Goal: Book appointment/travel/reservation

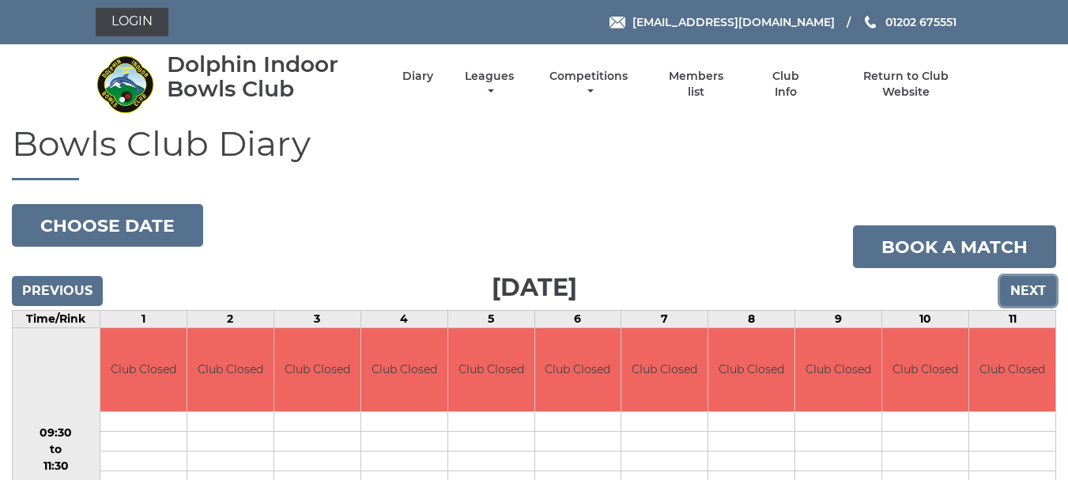
click at [1018, 297] on input "Next" at bounding box center [1028, 291] width 56 height 30
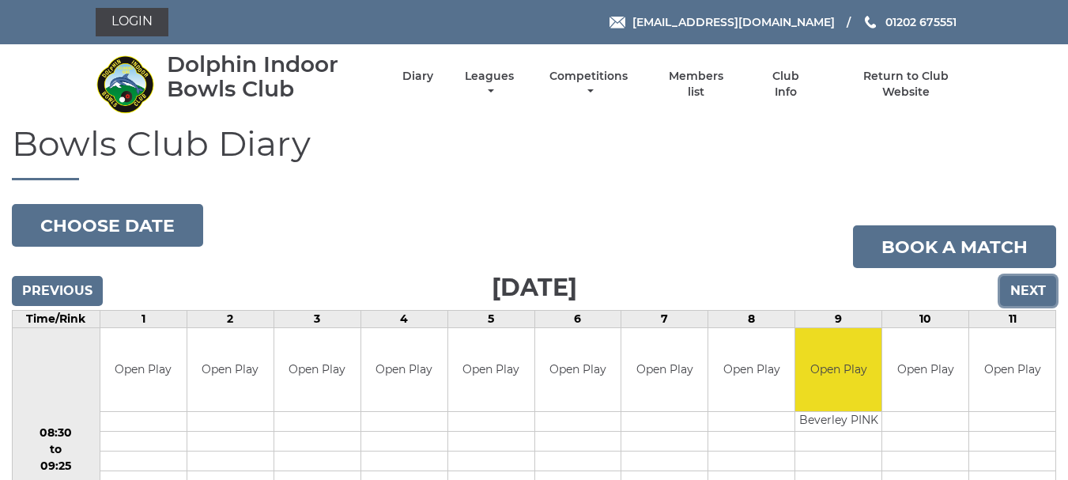
click at [1018, 297] on input "Next" at bounding box center [1028, 291] width 56 height 30
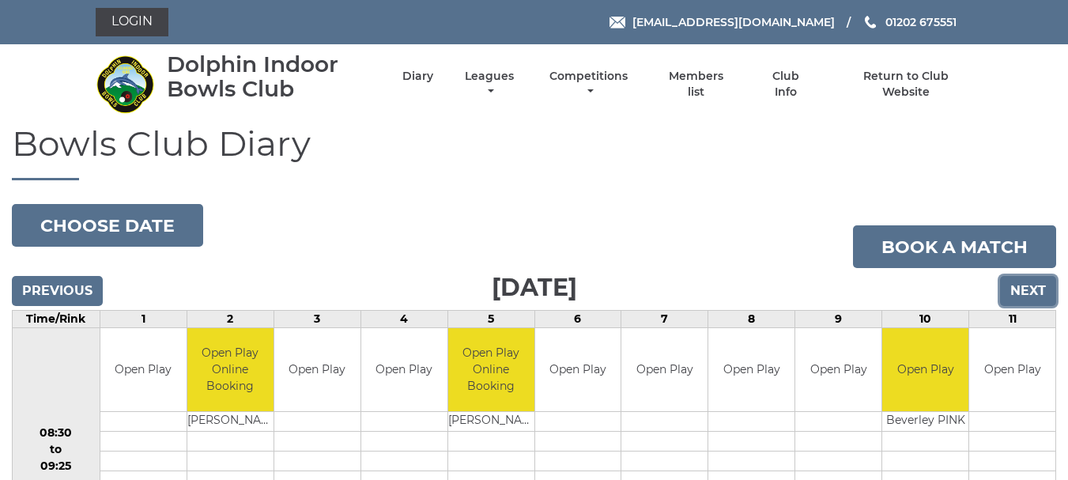
click at [1018, 297] on input "Next" at bounding box center [1028, 291] width 56 height 30
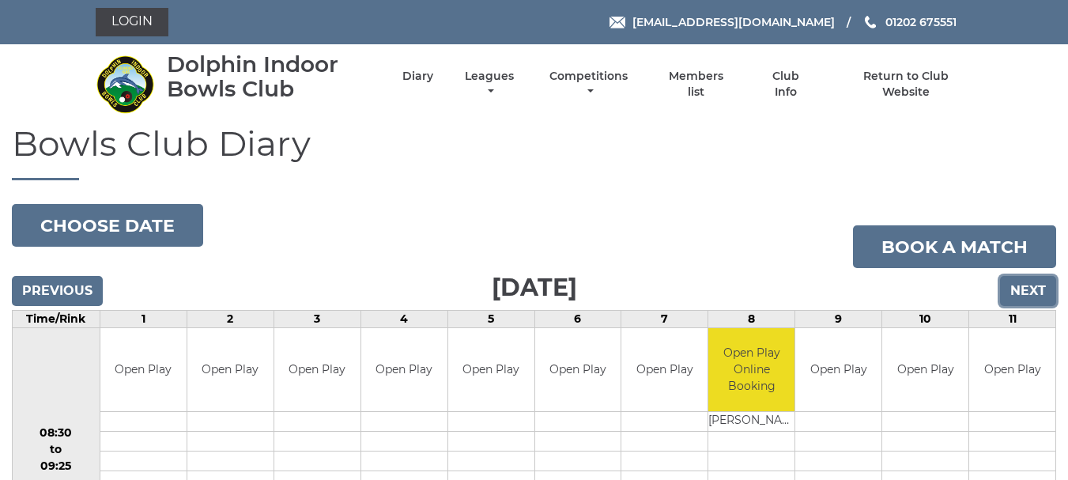
click at [1018, 297] on input "Next" at bounding box center [1028, 291] width 56 height 30
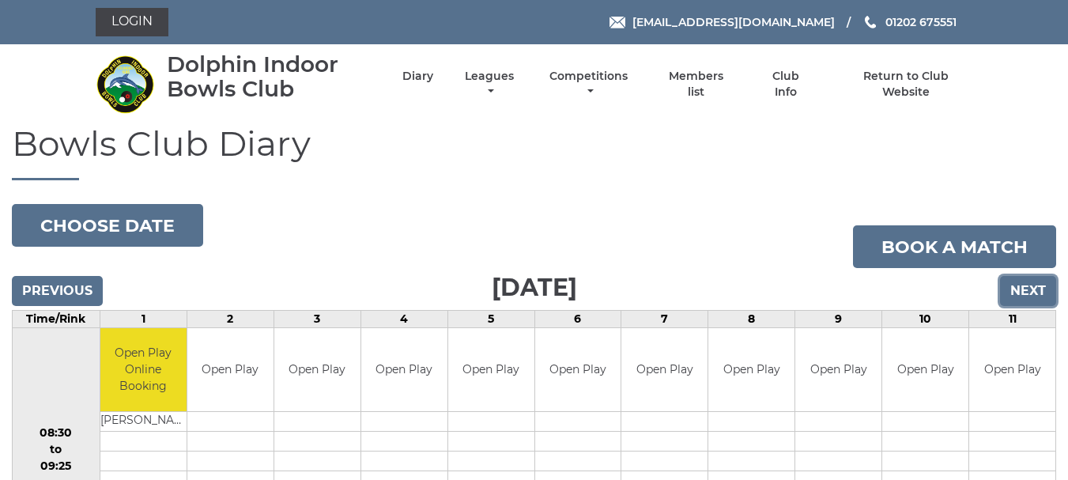
click at [1018, 297] on input "Next" at bounding box center [1028, 291] width 56 height 30
